Goal: Find specific page/section: Find specific page/section

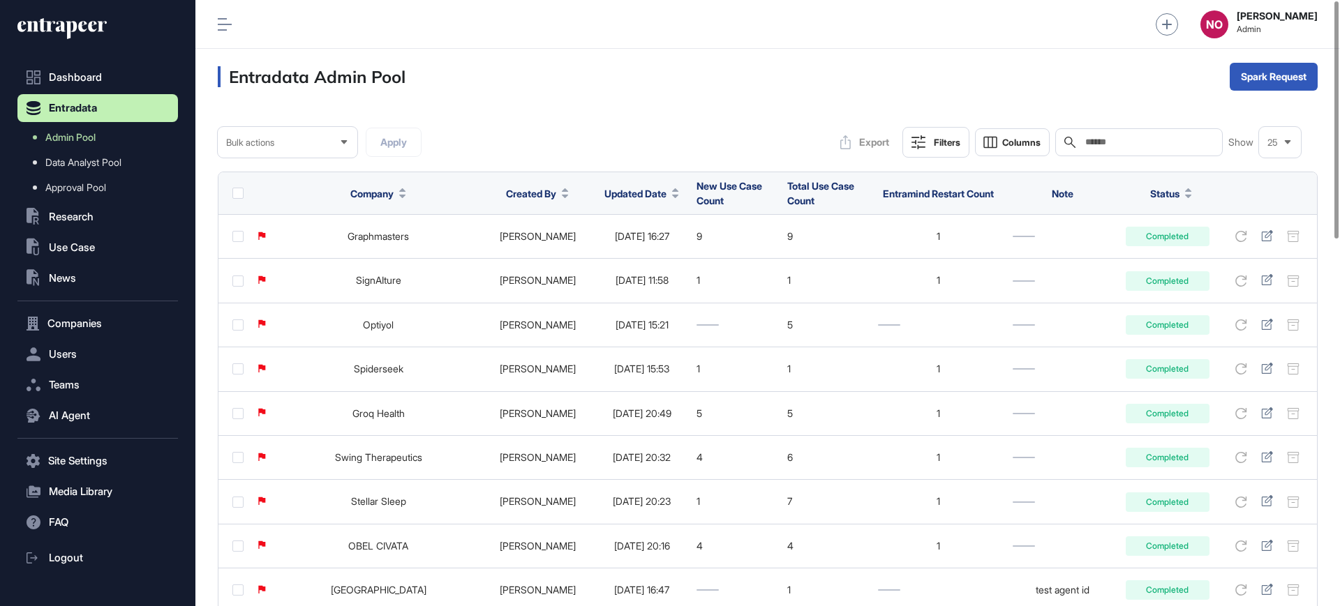
scroll to position [1, 1]
click at [615, 195] on span "Updated Date" at bounding box center [635, 193] width 62 height 15
click at [623, 248] on span "Sort Descending" at bounding box center [637, 252] width 56 height 12
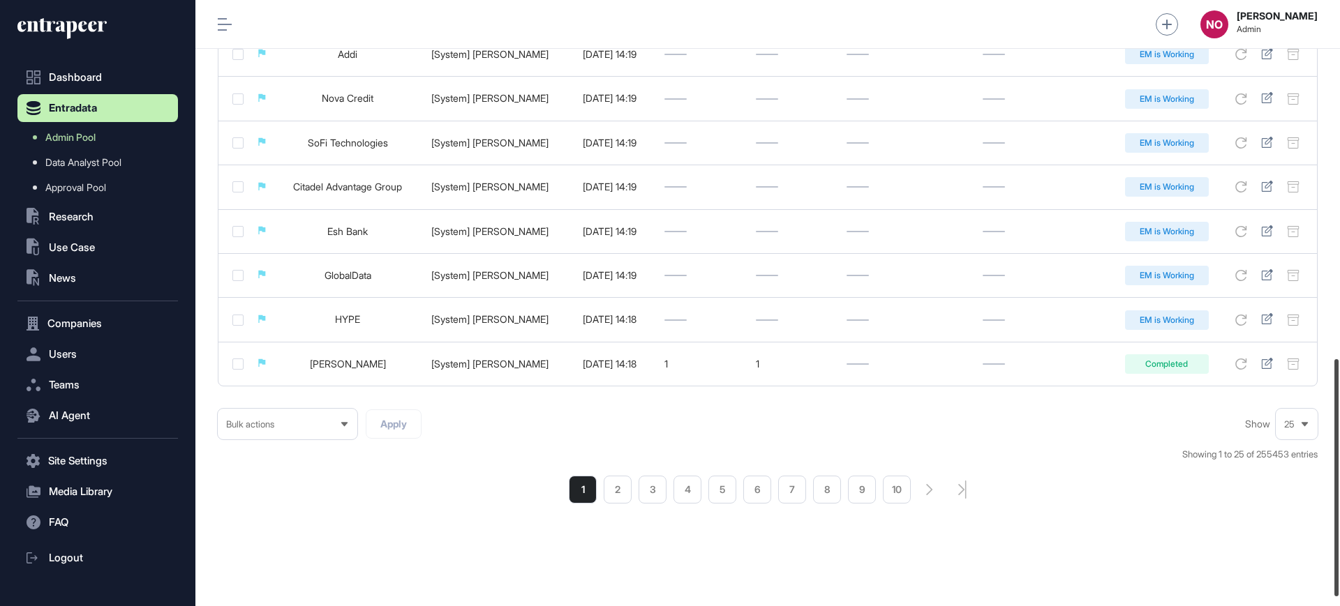
scroll to position [937, 0]
drag, startPoint x: 1339, startPoint y: 155, endPoint x: 1290, endPoint y: 573, distance: 420.9
click at [1290, 573] on div "Admin Dashboard Dashboard Profile My Content Request More Data NO Naciye Ozcan …" at bounding box center [767, 303] width 1144 height 606
click at [615, 491] on li "2" at bounding box center [618, 488] width 28 height 28
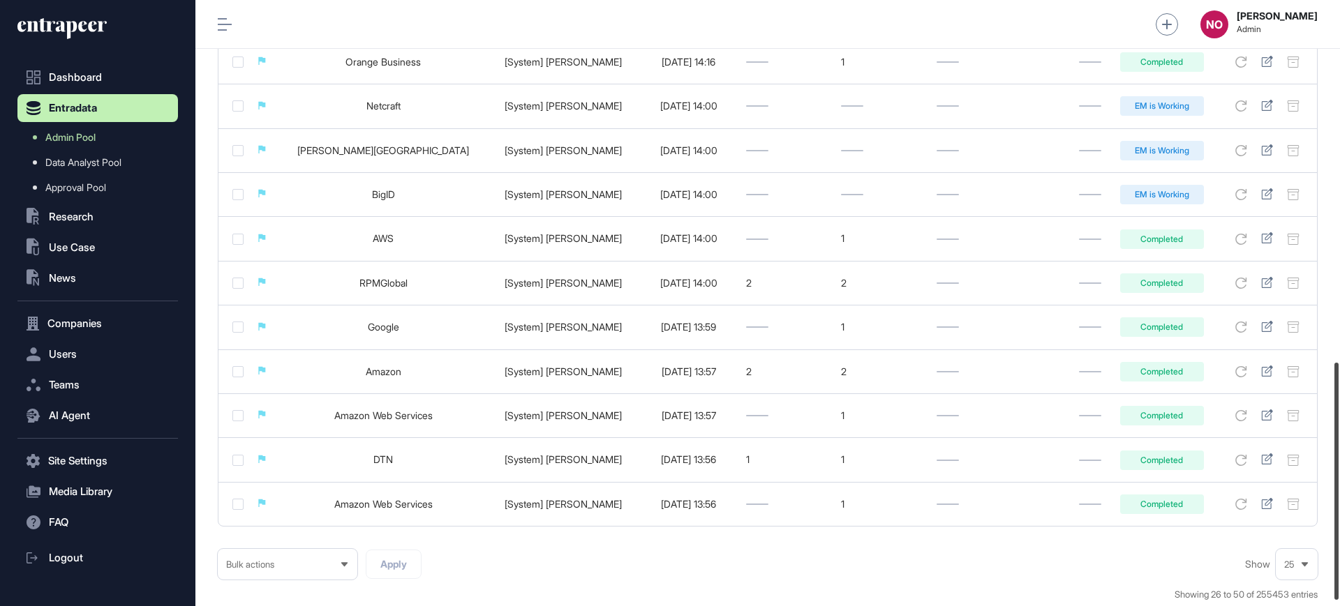
scroll to position [937, 0]
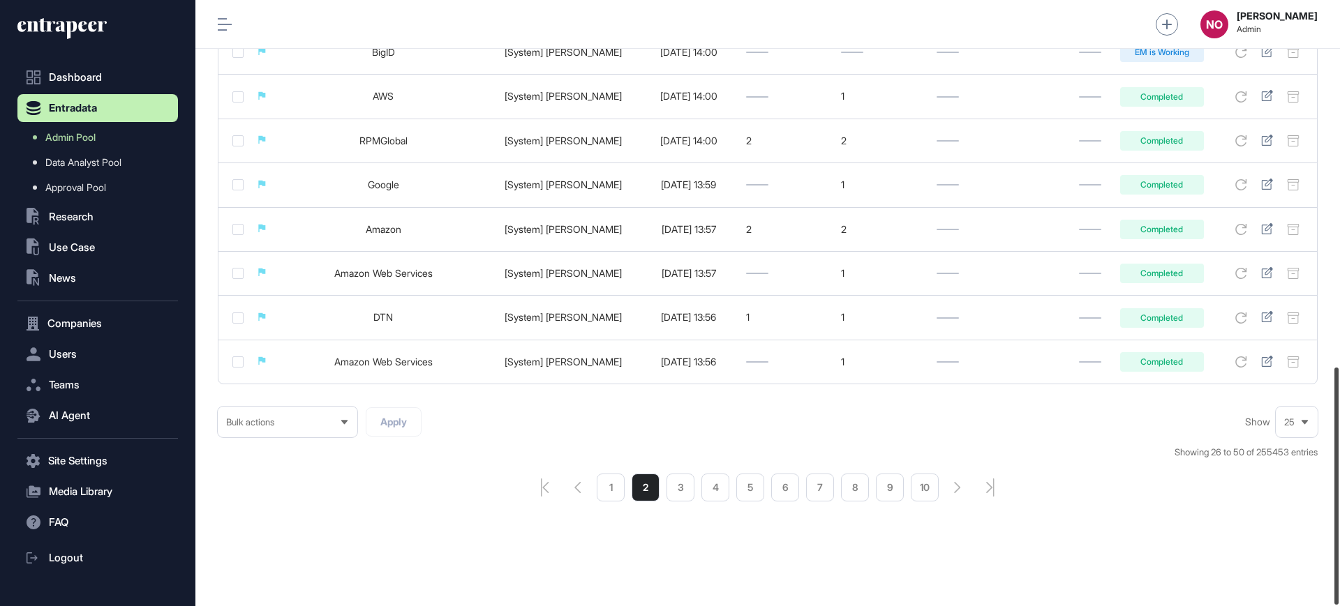
drag, startPoint x: 1339, startPoint y: 190, endPoint x: 1011, endPoint y: 569, distance: 501.2
click at [1295, 602] on div "Admin Dashboard Dashboard Profile My Content Request More Data NO Naciye Ozcan …" at bounding box center [767, 303] width 1144 height 606
click at [686, 498] on li "3" at bounding box center [680, 488] width 28 height 28
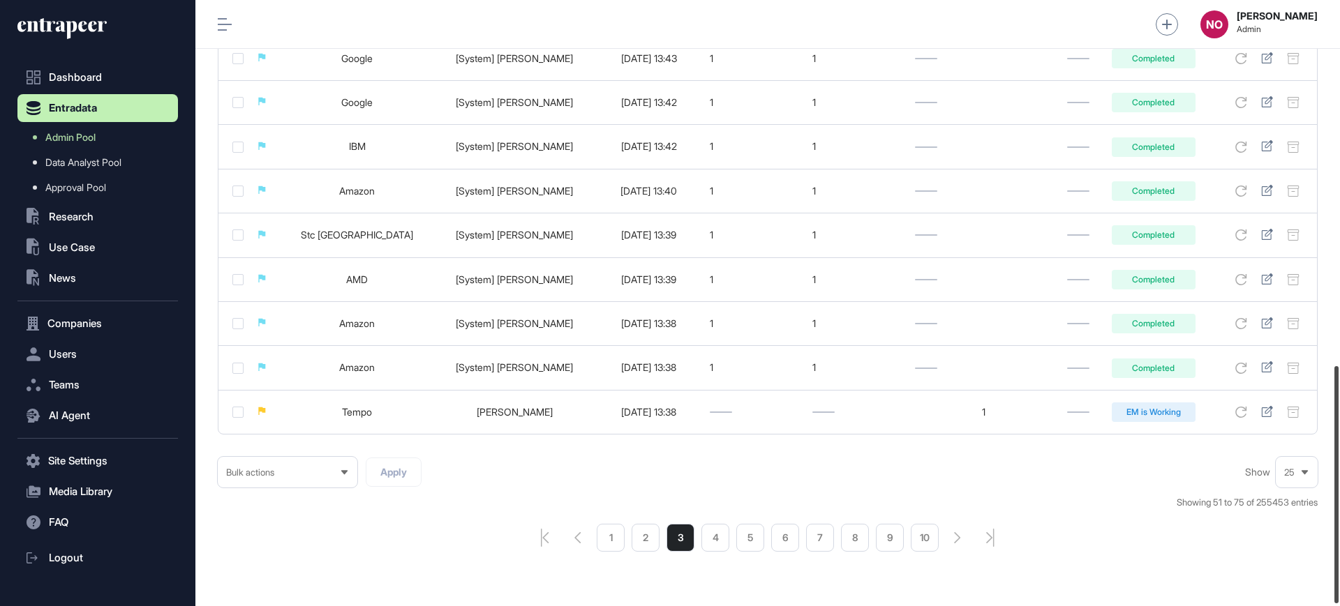
scroll to position [937, 0]
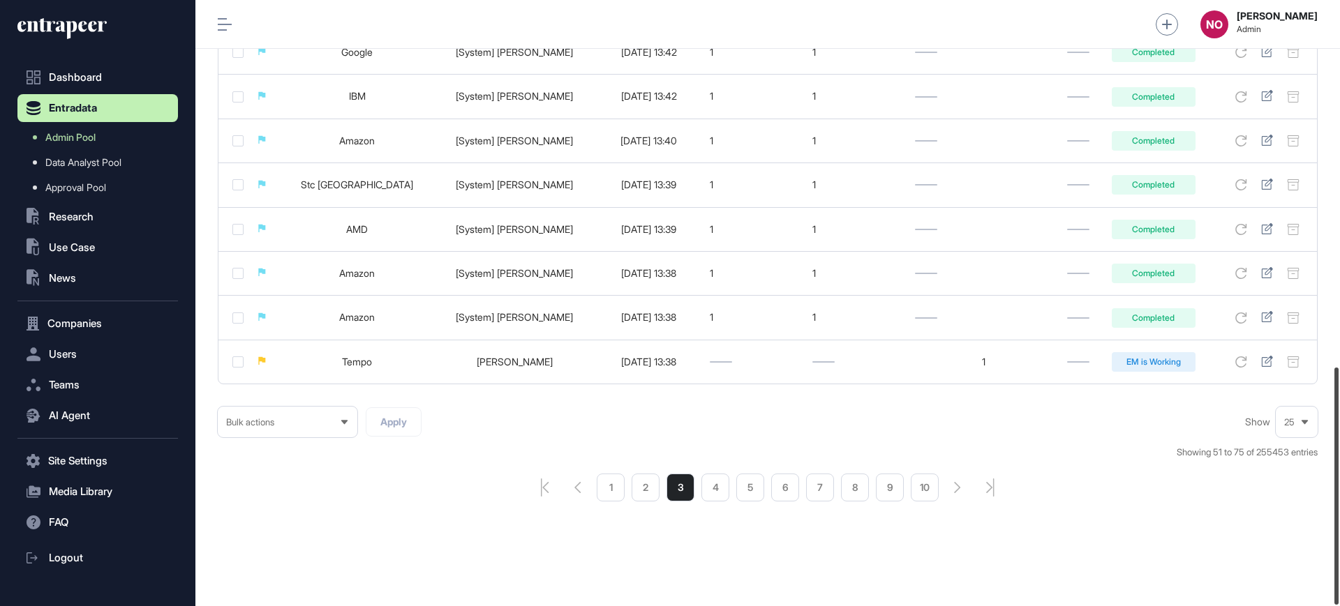
drag, startPoint x: 1339, startPoint y: 200, endPoint x: 731, endPoint y: 502, distance: 679.4
click at [1269, 581] on div "Admin Dashboard Dashboard Profile My Content Request More Data NO Naciye Ozcan …" at bounding box center [767, 303] width 1144 height 606
click at [713, 487] on li "4" at bounding box center [715, 488] width 28 height 28
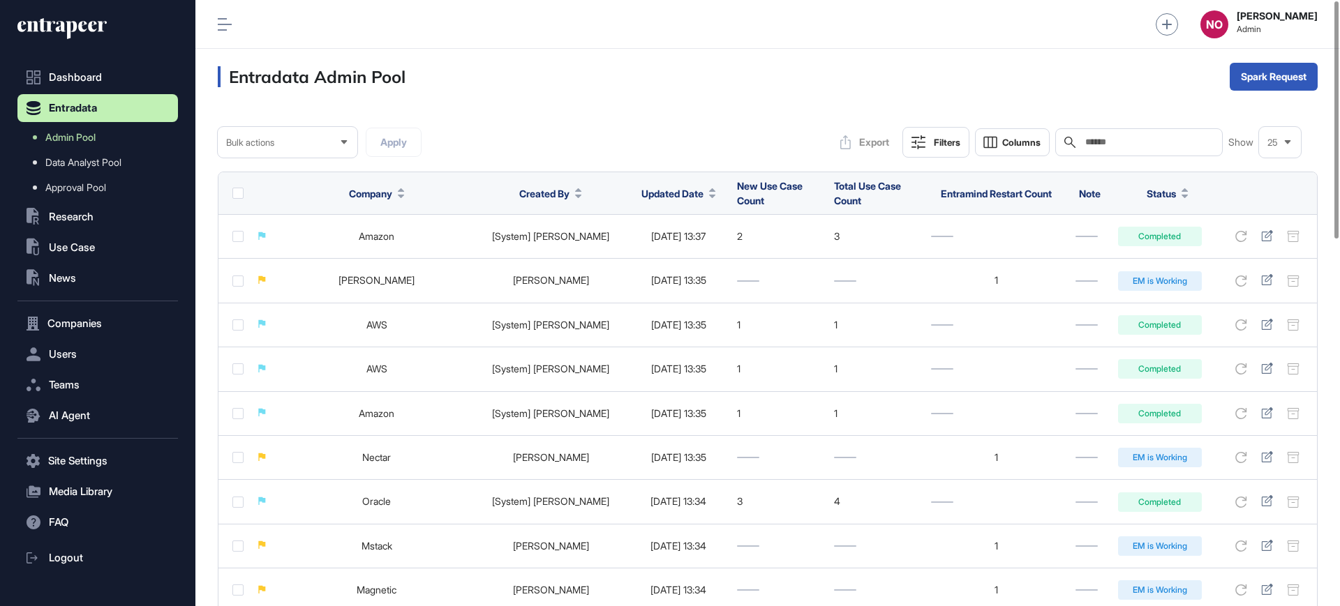
scroll to position [937, 0]
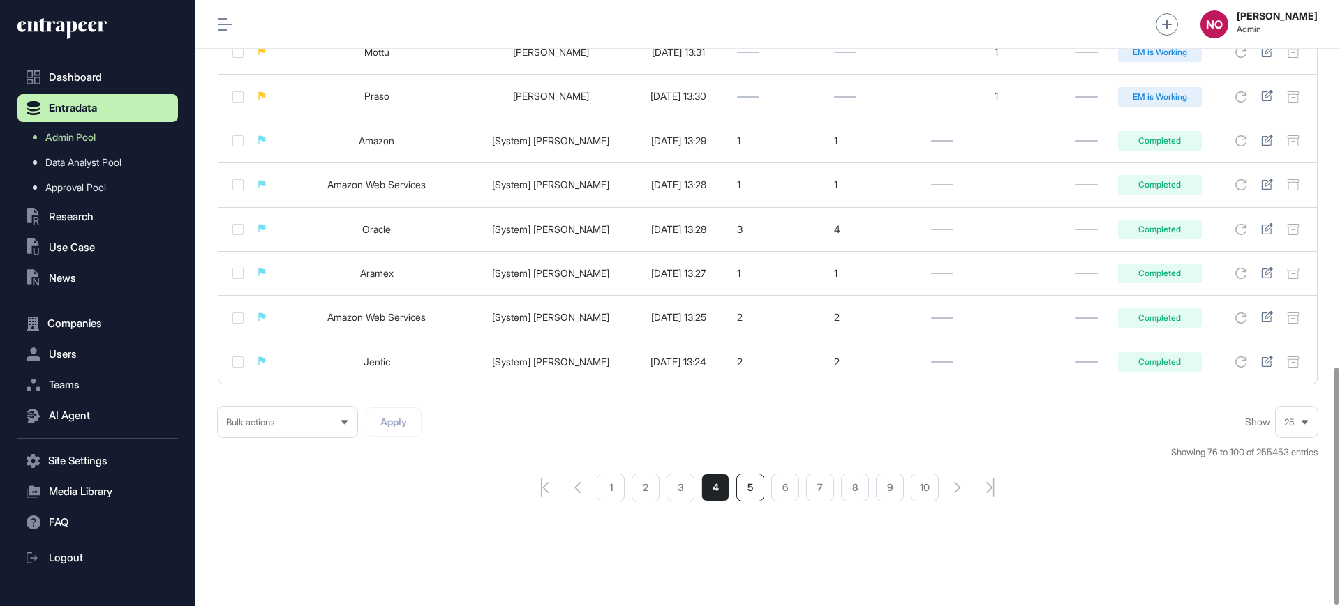
click at [752, 488] on li "5" at bounding box center [750, 488] width 28 height 28
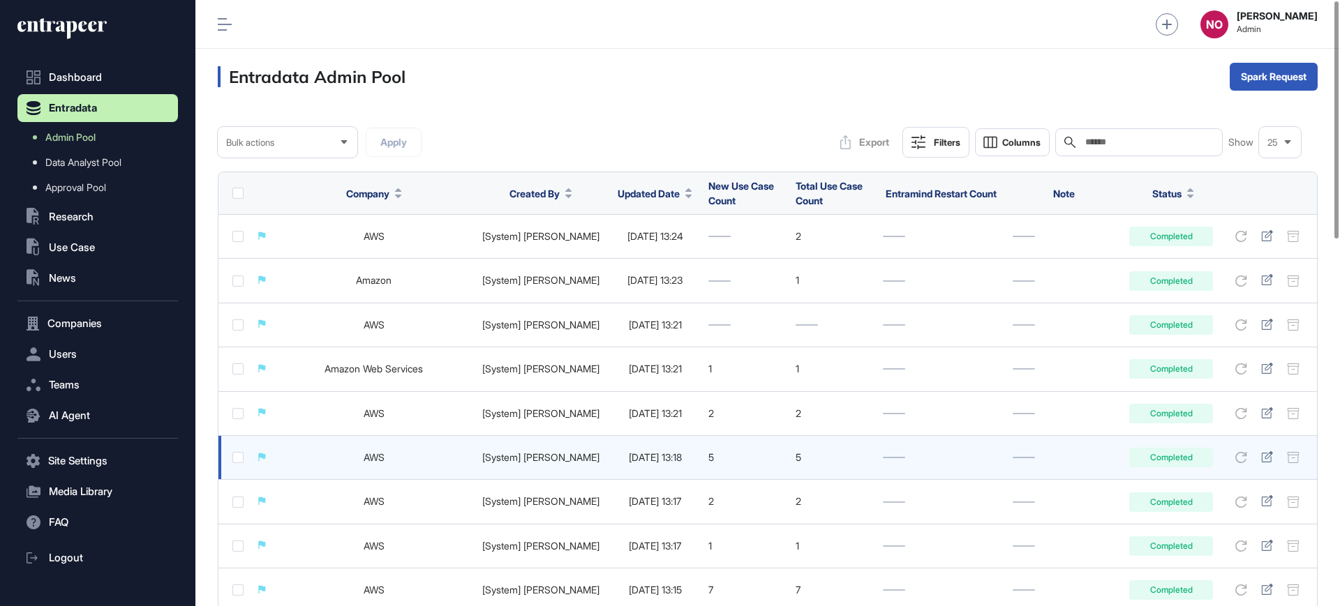
scroll to position [937, 0]
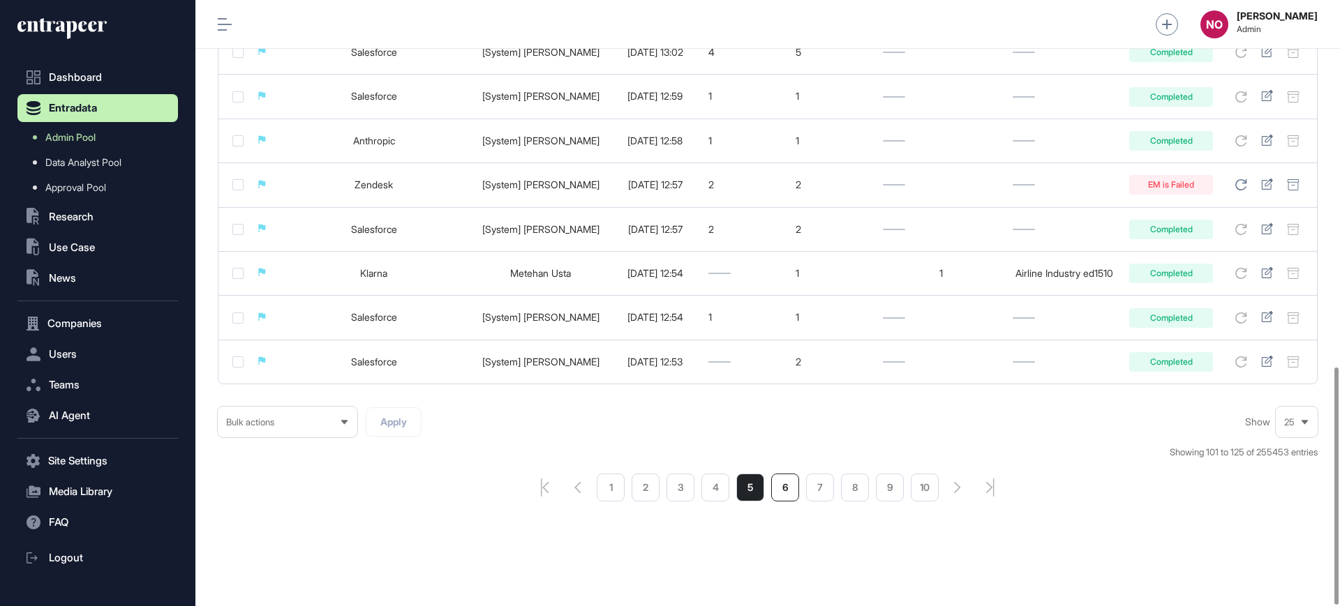
click at [784, 492] on li "6" at bounding box center [785, 488] width 28 height 28
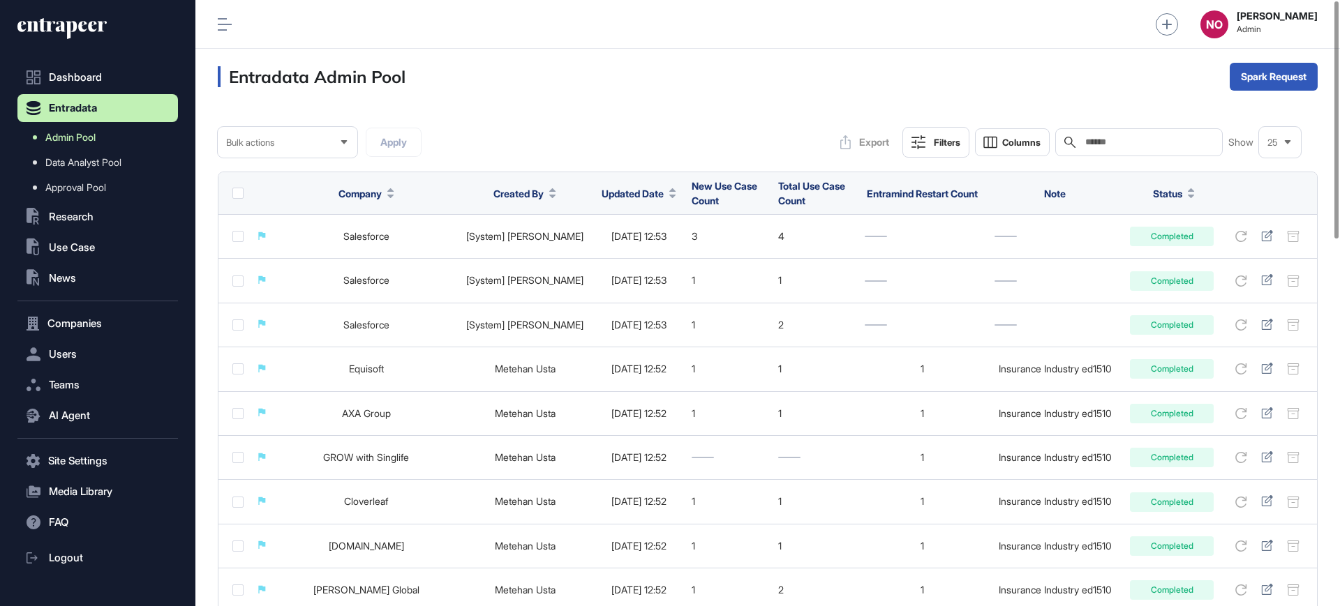
click at [81, 127] on link "Admin Pool" at bounding box center [101, 137] width 154 height 25
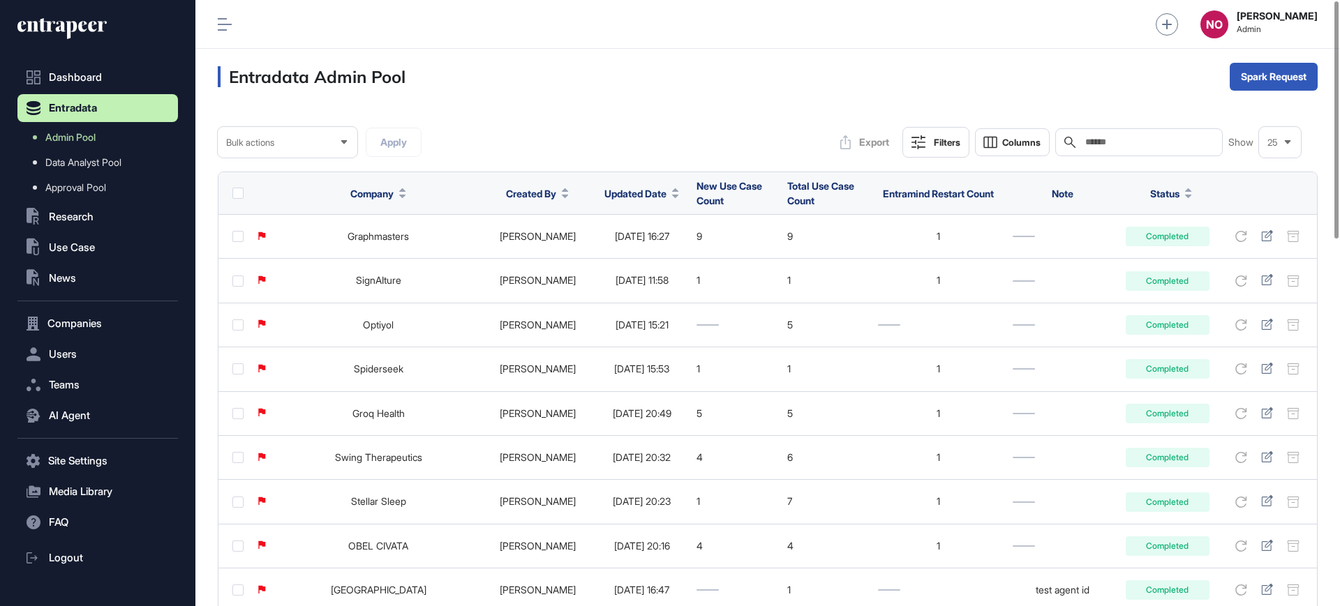
click at [946, 147] on div "Filters" at bounding box center [947, 142] width 27 height 11
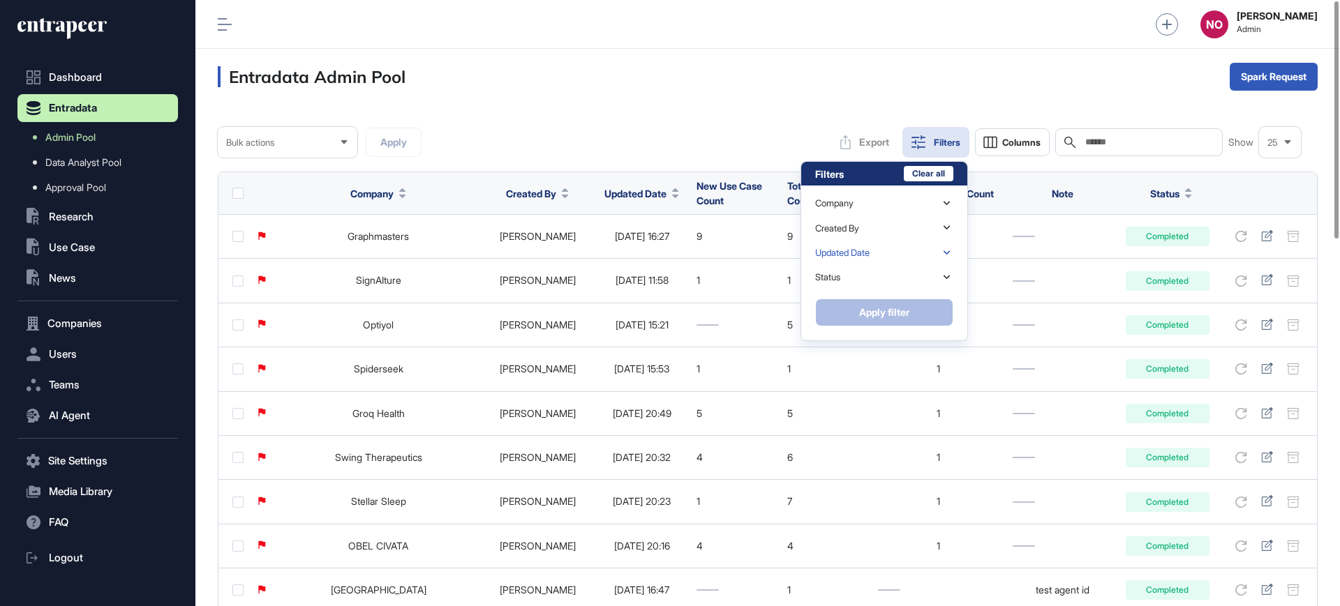
click at [853, 259] on div "Updated Date" at bounding box center [884, 253] width 138 height 24
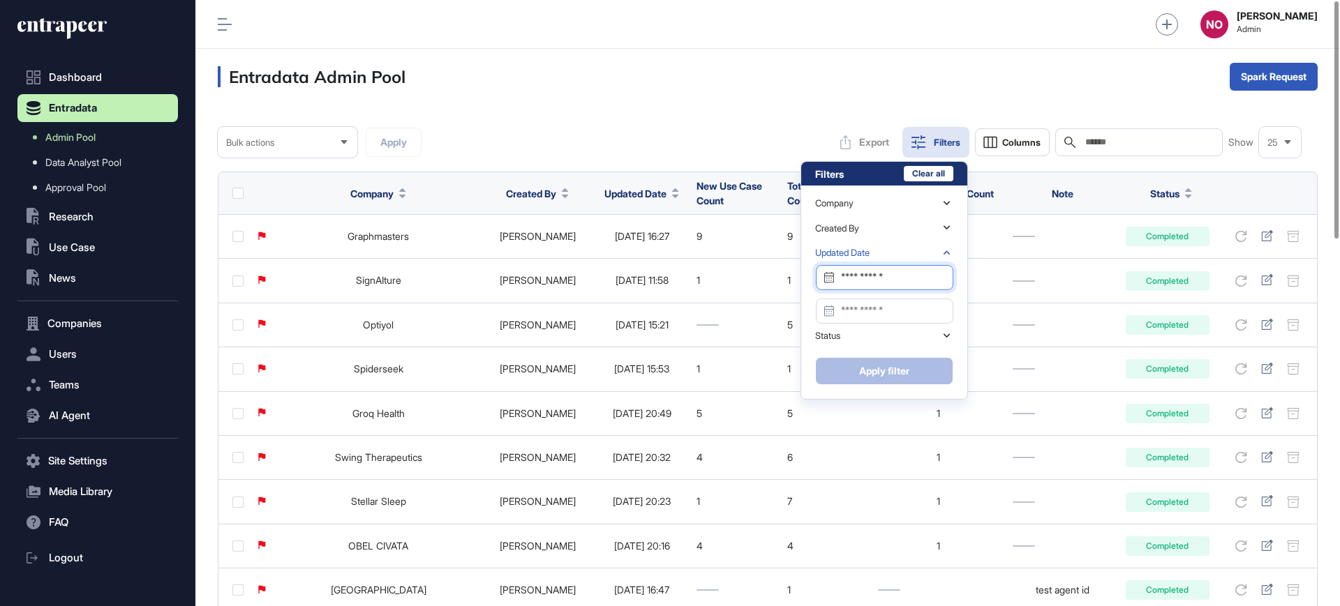
click at [844, 288] on input "Datepicker input" at bounding box center [884, 277] width 137 height 25
click at [854, 426] on div "15" at bounding box center [860, 423] width 24 height 24
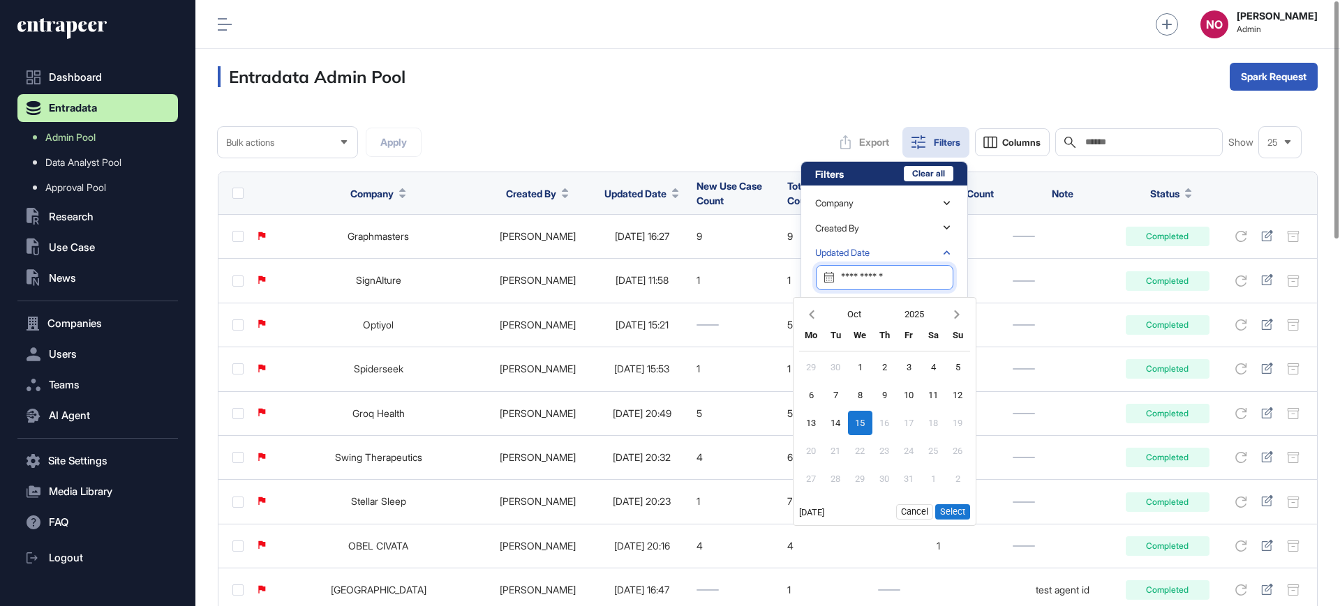
click at [951, 515] on button "Select" at bounding box center [952, 512] width 35 height 15
type input "**********"
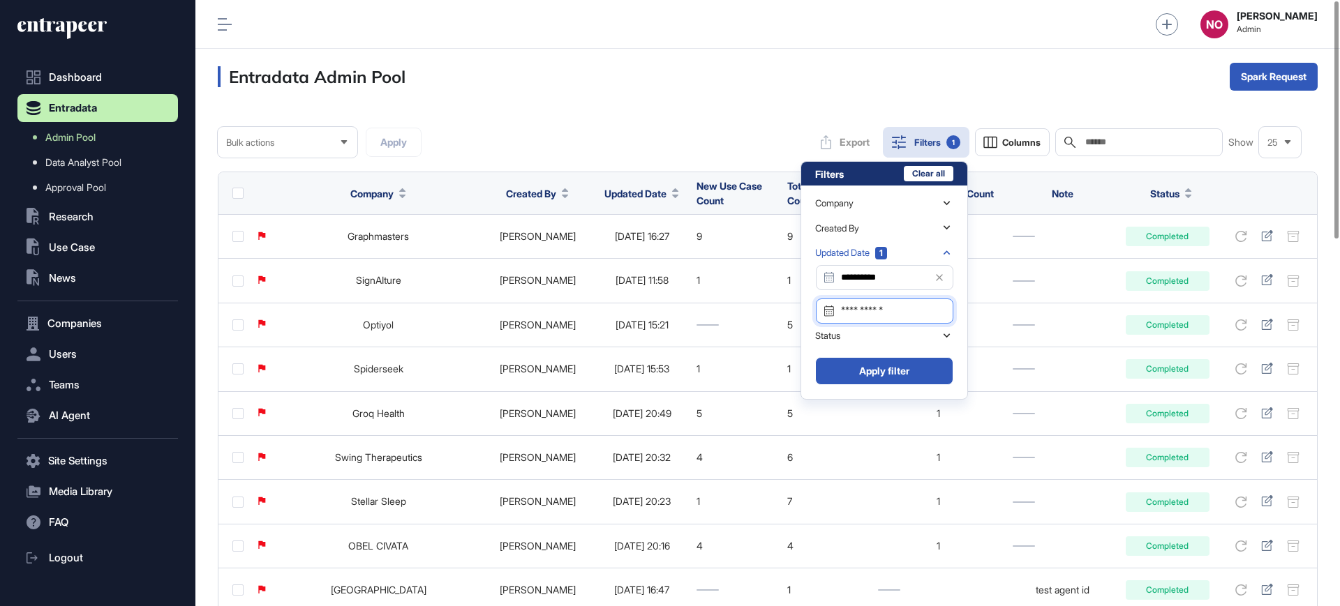
click at [882, 310] on input "Datepicker input" at bounding box center [884, 311] width 137 height 25
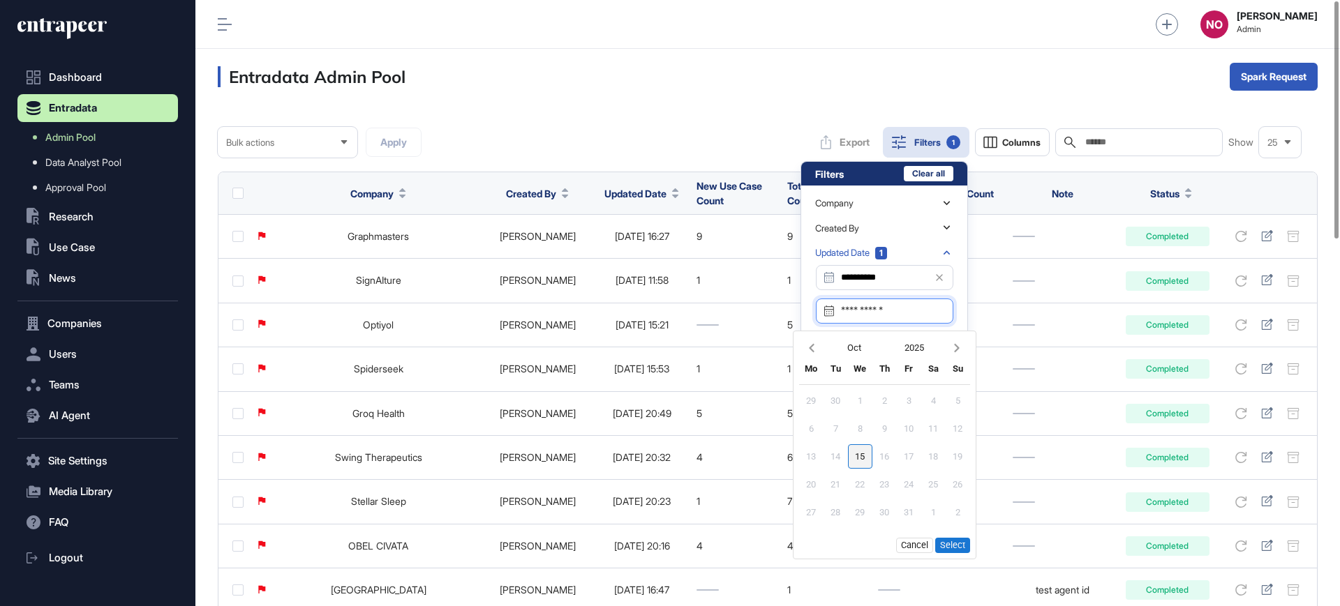
click at [858, 458] on div "15" at bounding box center [860, 457] width 24 height 24
click at [957, 542] on button "Select" at bounding box center [952, 545] width 35 height 15
type input "**********"
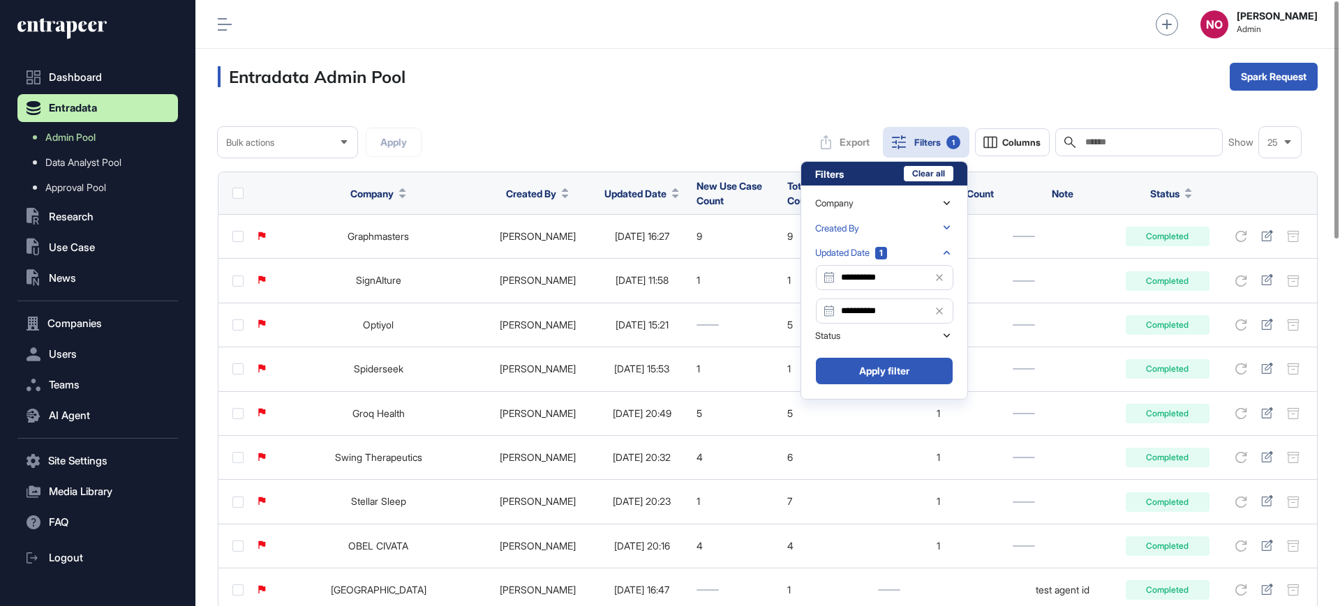
click at [906, 225] on div "Created By" at bounding box center [884, 228] width 138 height 24
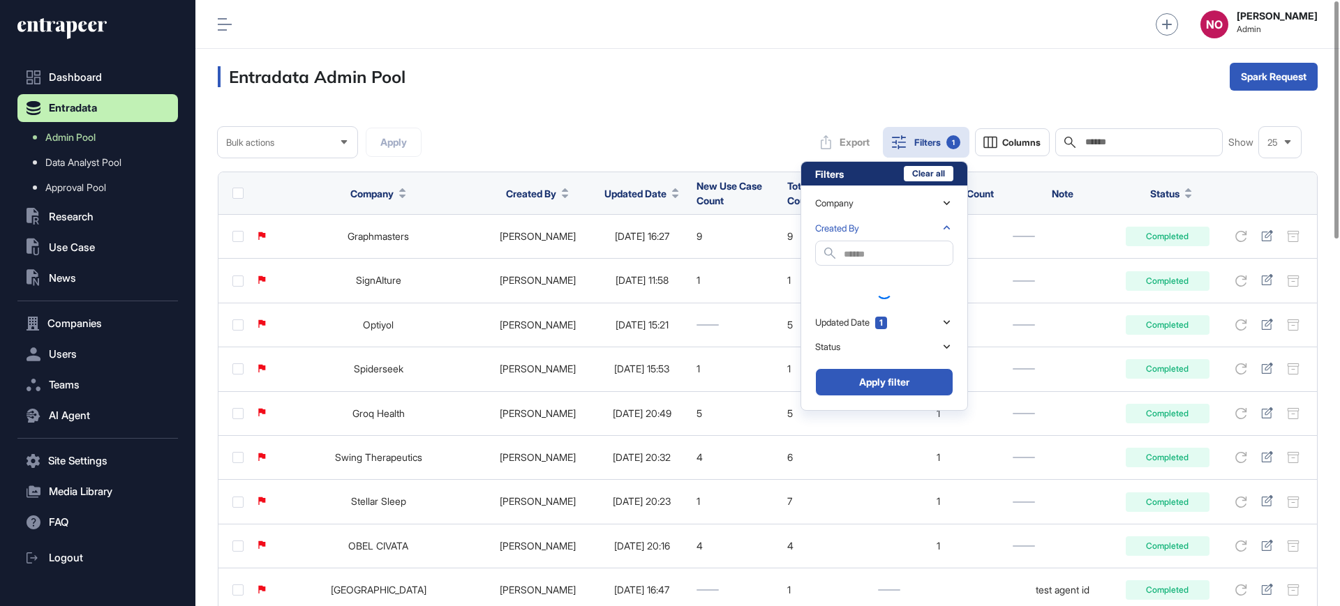
click at [877, 245] on input "text" at bounding box center [898, 254] width 109 height 19
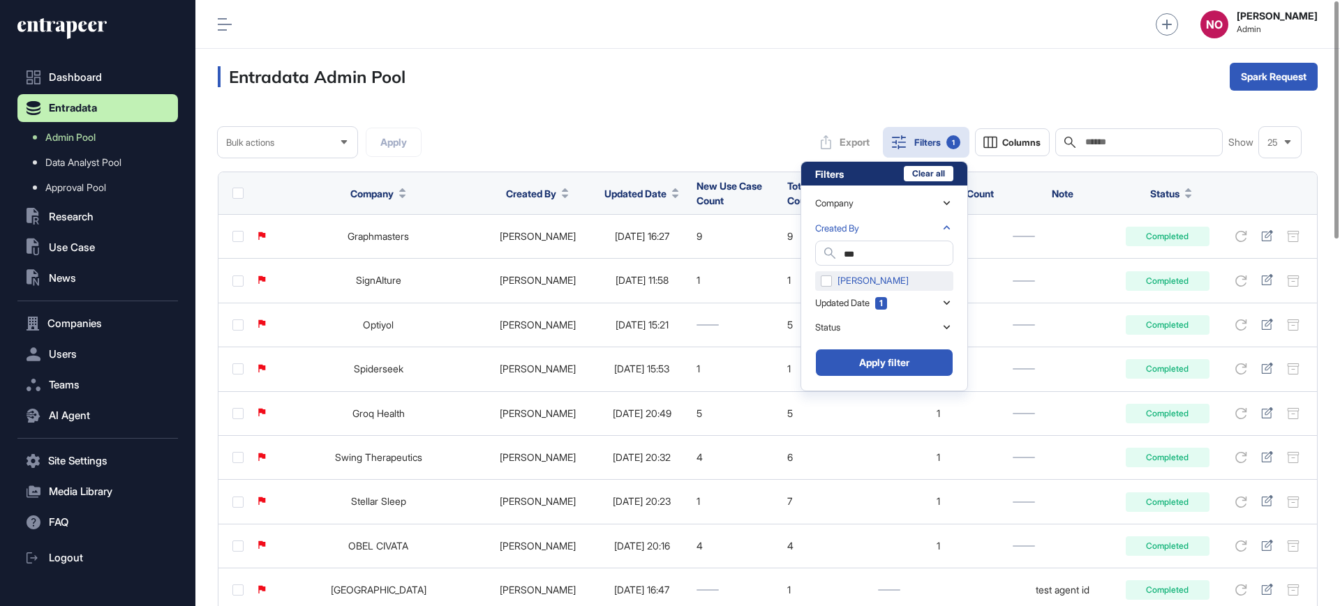
type input "***"
click at [858, 282] on div "[PERSON_NAME]" at bounding box center [884, 281] width 138 height 20
click at [846, 359] on button "Apply filter" at bounding box center [884, 363] width 138 height 28
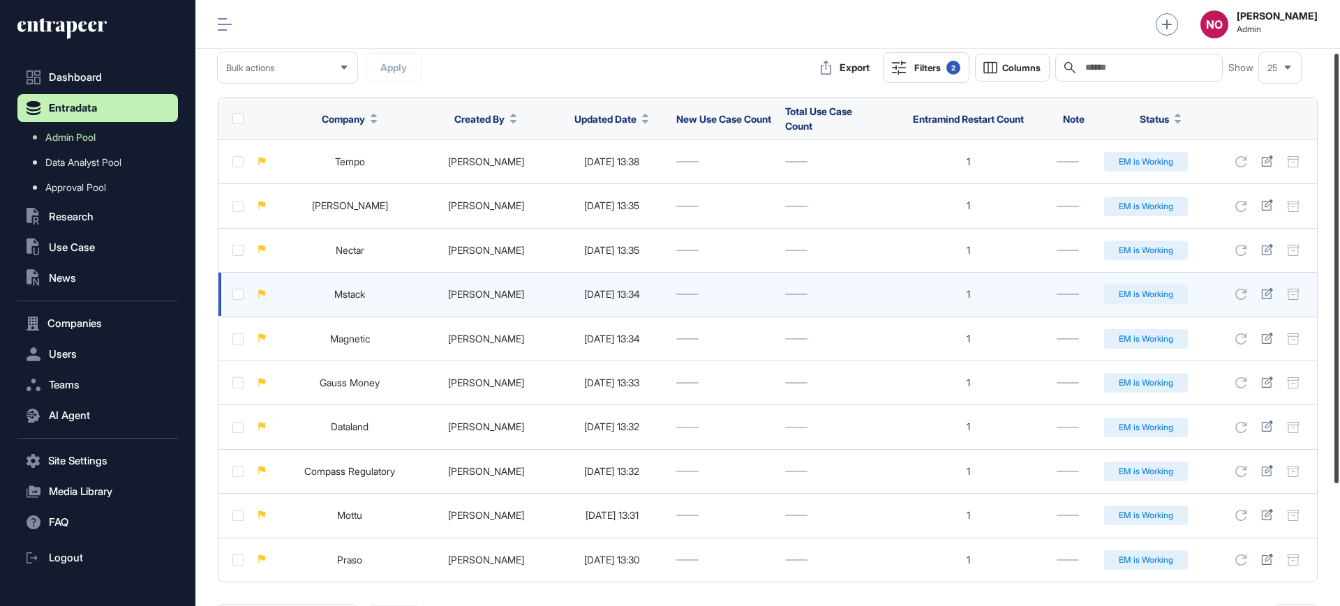
scroll to position [74, 0]
drag, startPoint x: 1339, startPoint y: 228, endPoint x: 1271, endPoint y: 281, distance: 86.1
click at [1271, 281] on div "Admin Dashboard Dashboard Profile My Content Request More Data NO Naciye Ozcan …" at bounding box center [767, 303] width 1144 height 606
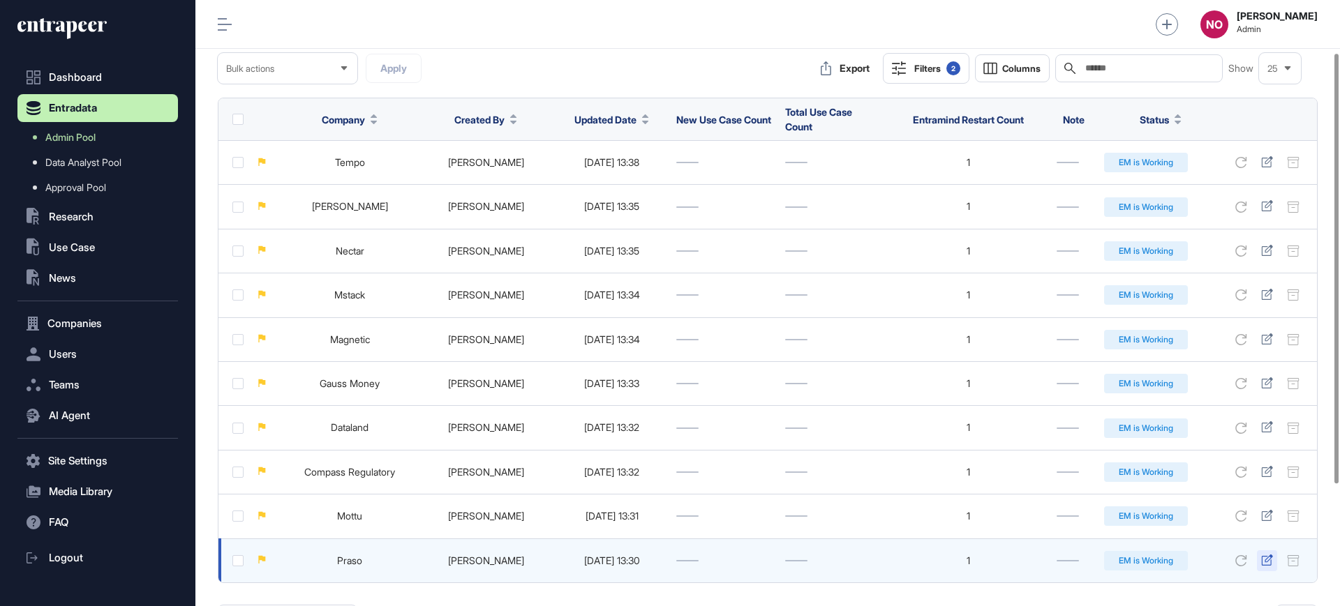
click at [1267, 558] on icon at bounding box center [1266, 560] width 11 height 11
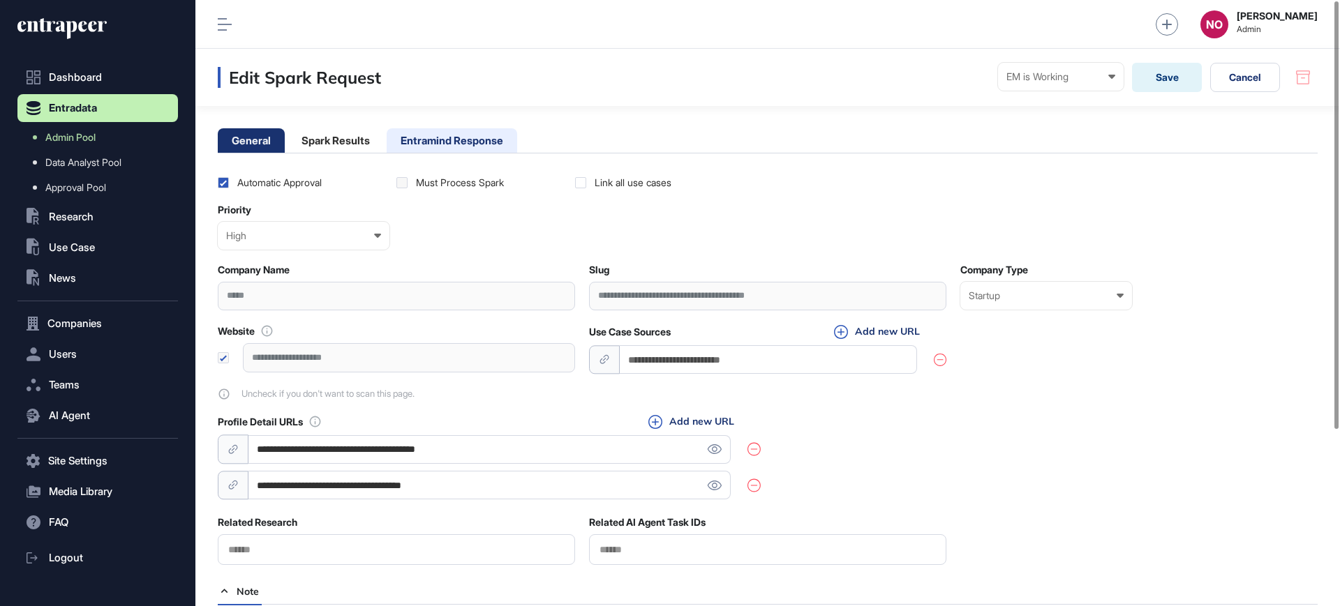
click at [489, 145] on li "Entramind Response" at bounding box center [452, 140] width 130 height 24
